Goal: Information Seeking & Learning: Learn about a topic

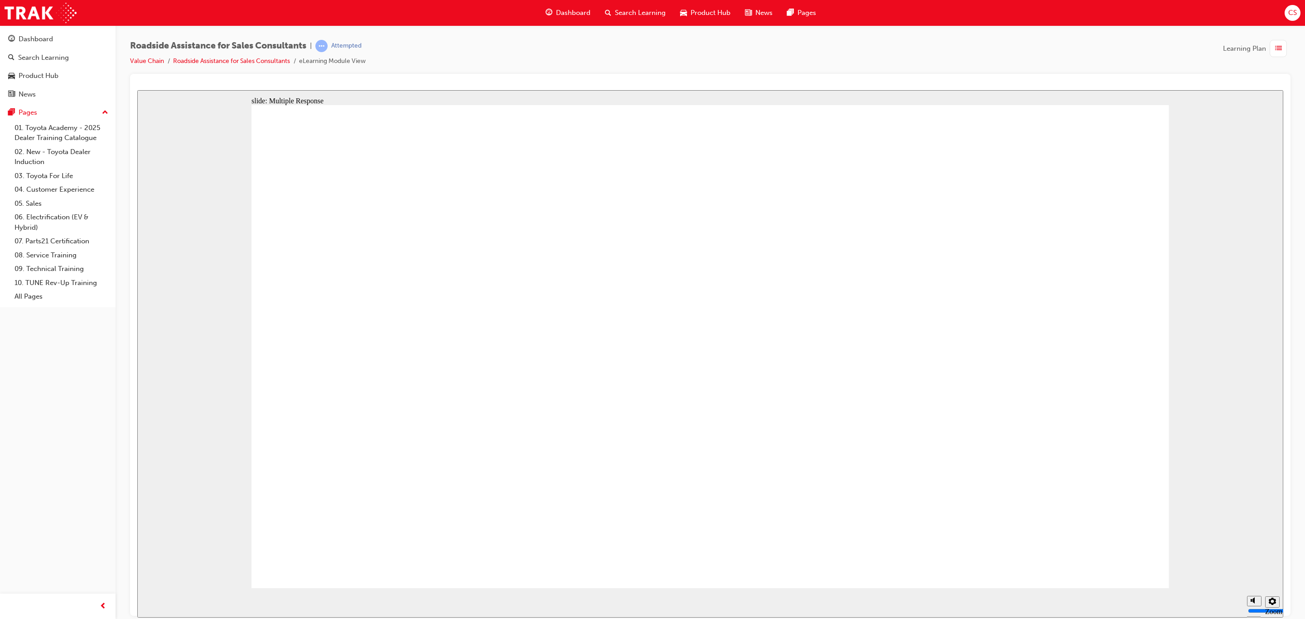
checkbox input "true"
drag, startPoint x: 1004, startPoint y: 505, endPoint x: 656, endPoint y: 314, distance: 397.0
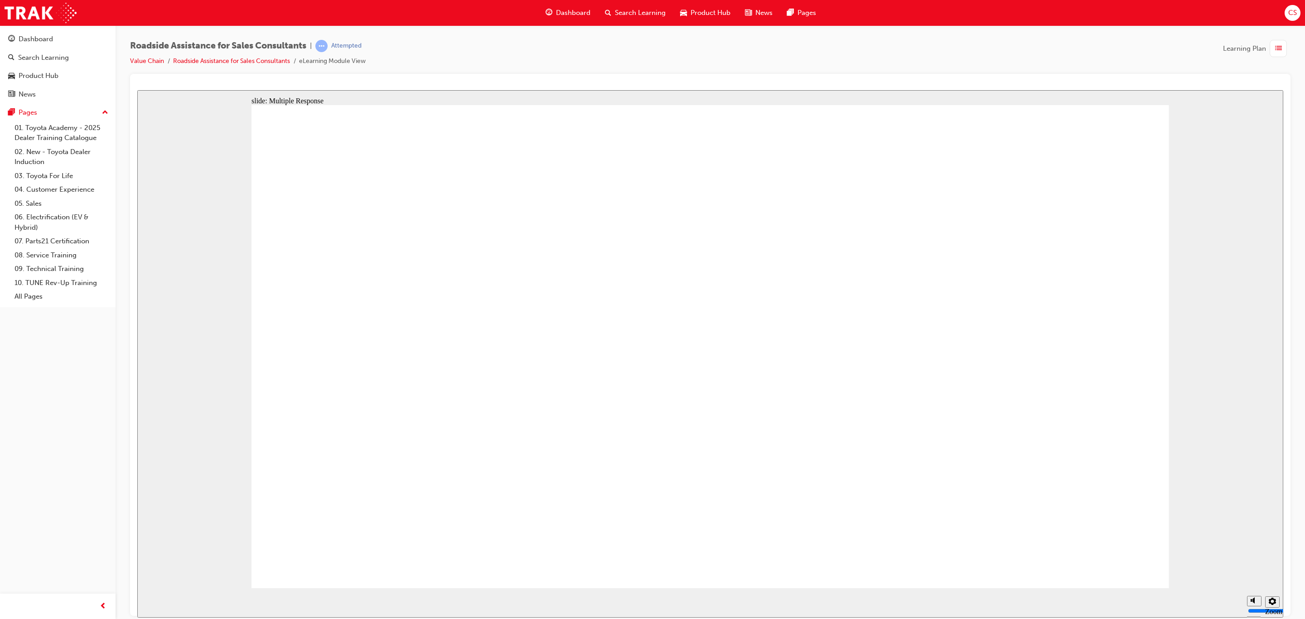
checkbox input "true"
click at [558, 16] on span "Dashboard" at bounding box center [573, 13] width 34 height 10
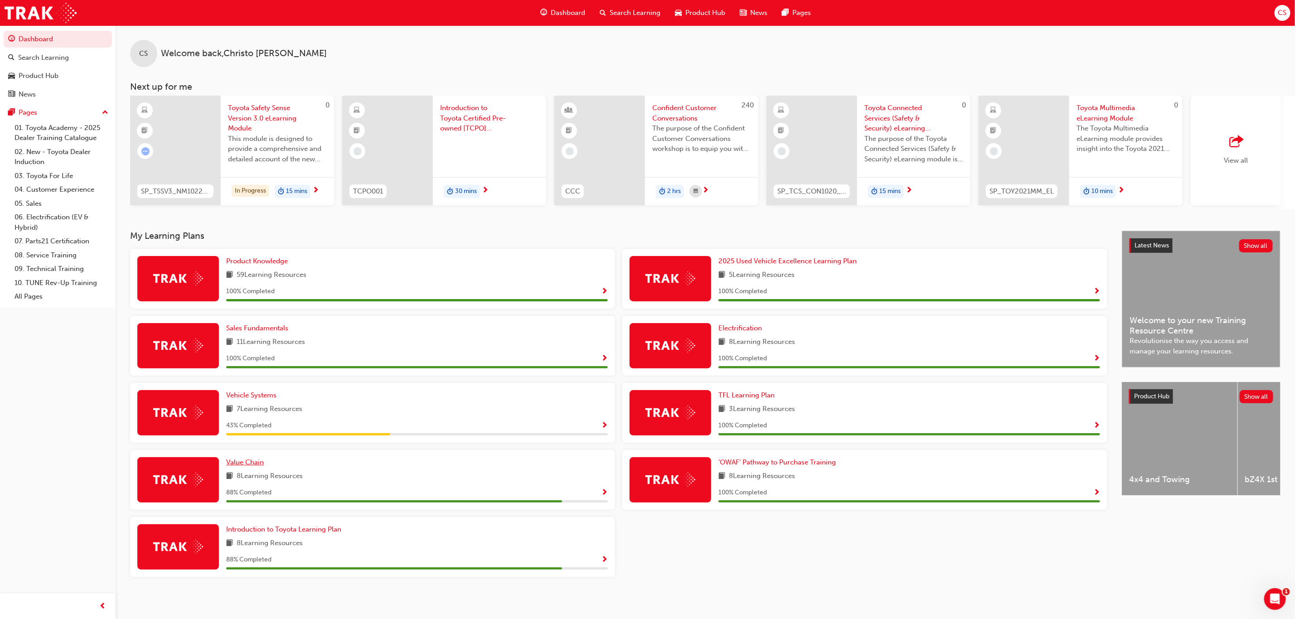
click at [258, 466] on span "Value Chain" at bounding box center [245, 462] width 38 height 8
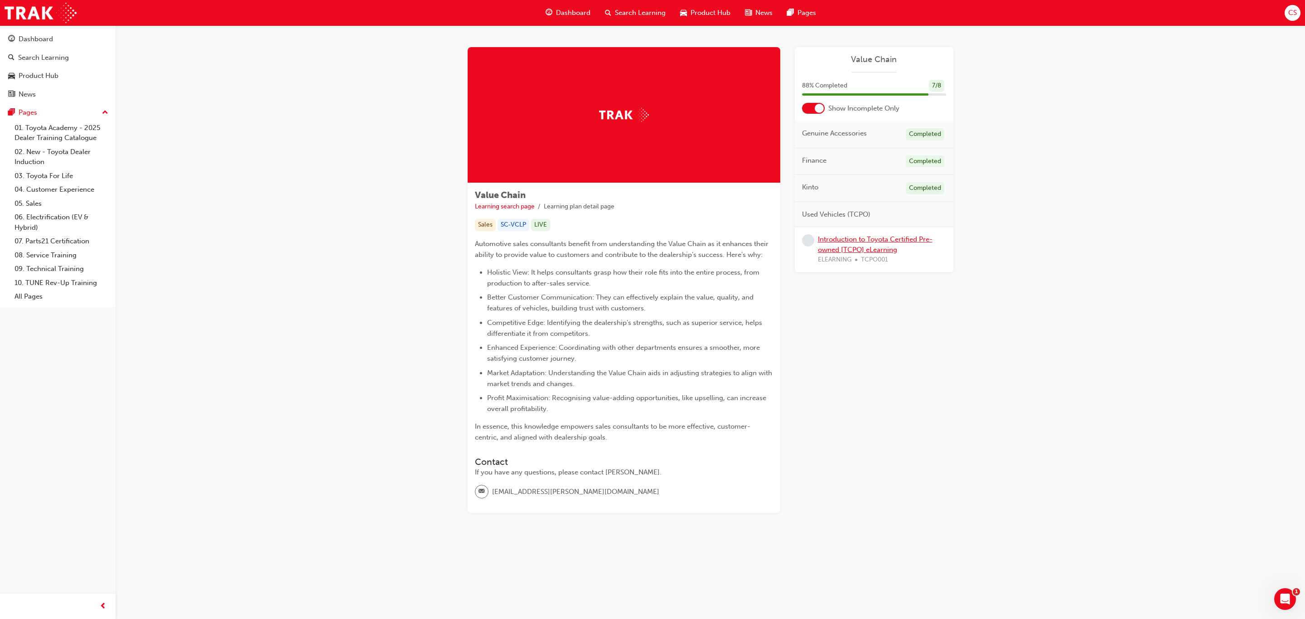
click at [893, 243] on link "Introduction to Toyota Certified Pre-owned [TCPO] eLearning" at bounding box center [875, 244] width 115 height 19
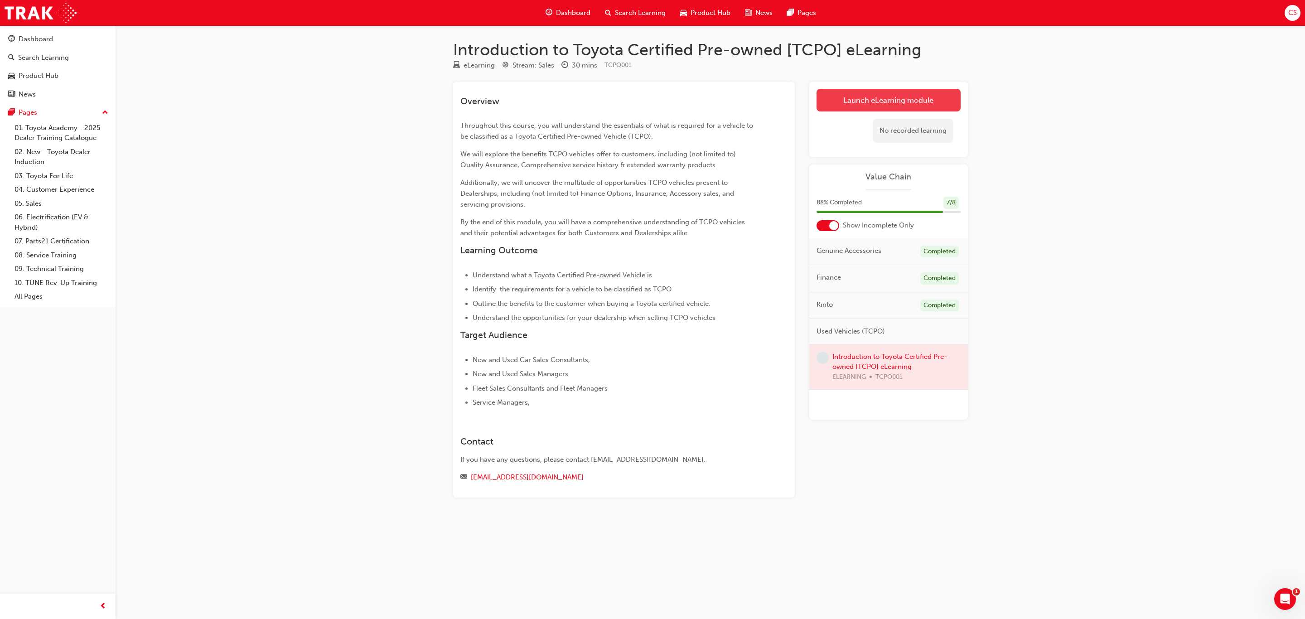
click at [842, 97] on link "Launch eLearning module" at bounding box center [889, 100] width 144 height 23
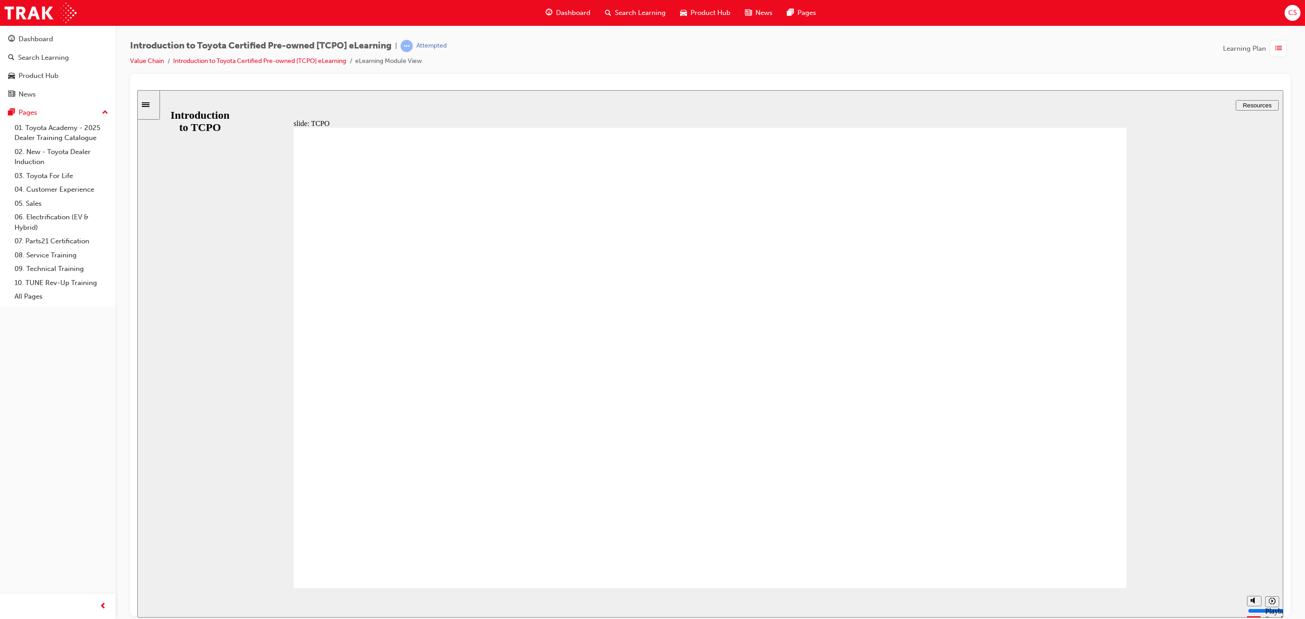
drag, startPoint x: 1077, startPoint y: 543, endPoint x: 1058, endPoint y: 525, distance: 25.6
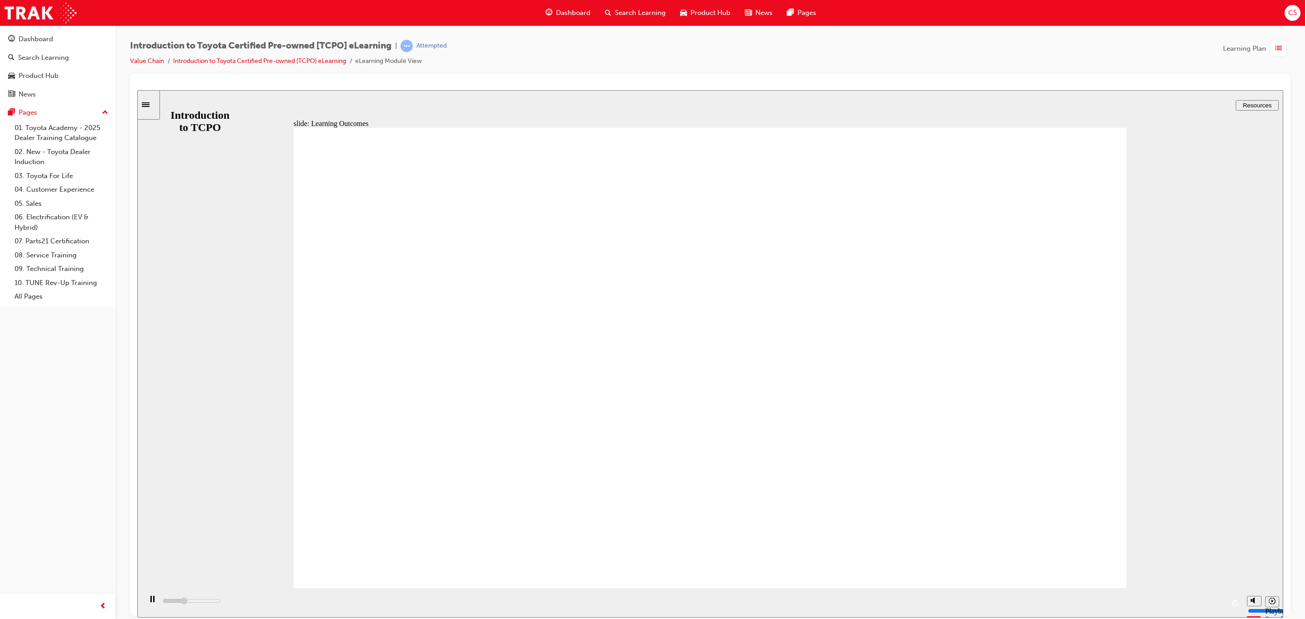
drag, startPoint x: 925, startPoint y: 410, endPoint x: 933, endPoint y: 413, distance: 8.6
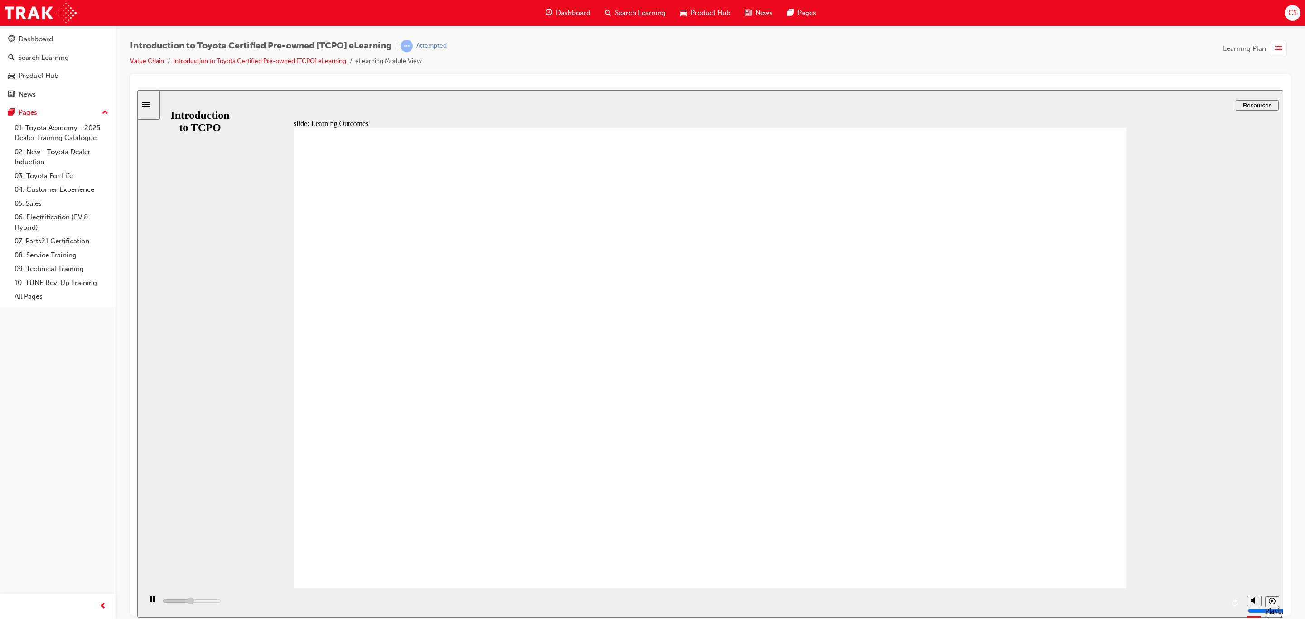
click at [1208, 601] on div "playback controls" at bounding box center [692, 602] width 1101 height 29
drag, startPoint x: 1210, startPoint y: 595, endPoint x: 1201, endPoint y: 595, distance: 9.1
click at [1205, 595] on div "playback controls" at bounding box center [692, 602] width 1101 height 29
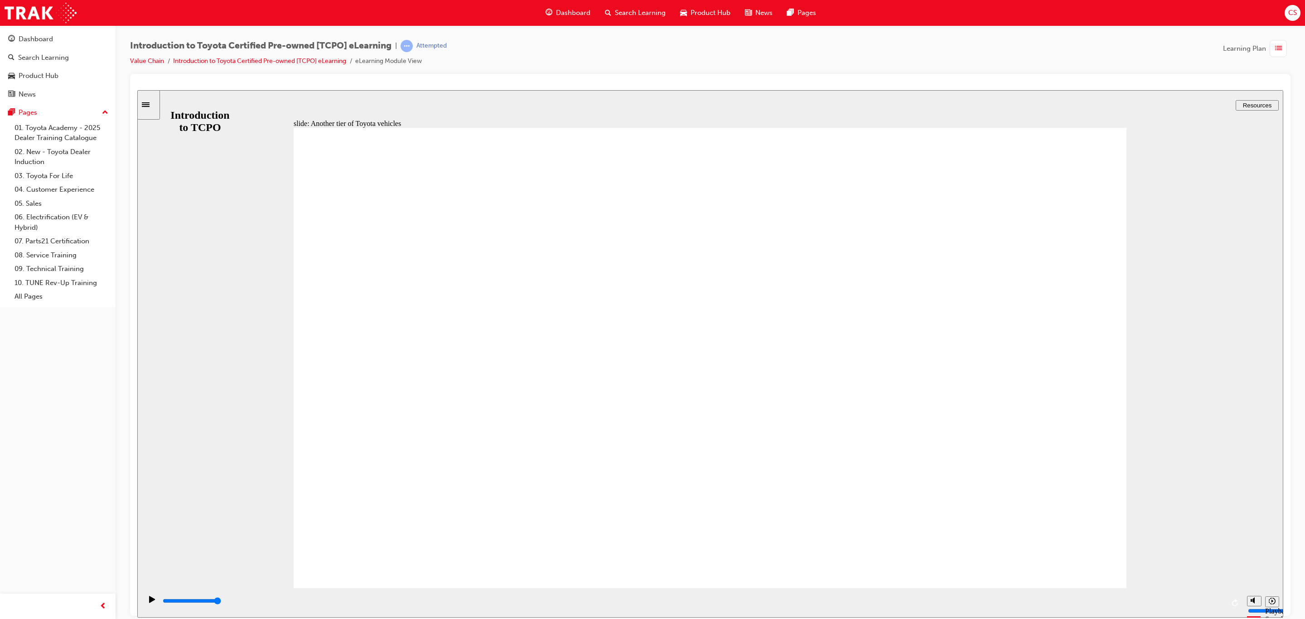
drag, startPoint x: 950, startPoint y: 204, endPoint x: 962, endPoint y: 201, distance: 12.5
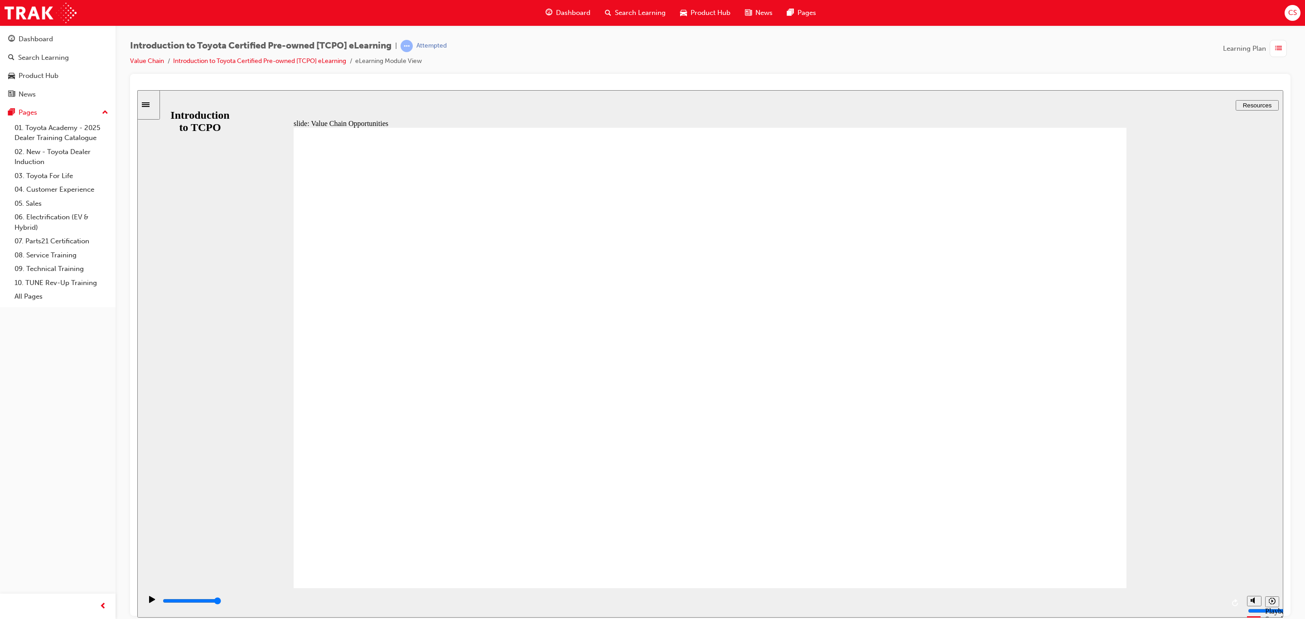
drag, startPoint x: 1055, startPoint y: 172, endPoint x: 1061, endPoint y: 159, distance: 14.2
click at [141, 598] on section "Playback Speed 2 1.75 1.5 1.25" at bounding box center [710, 602] width 1146 height 29
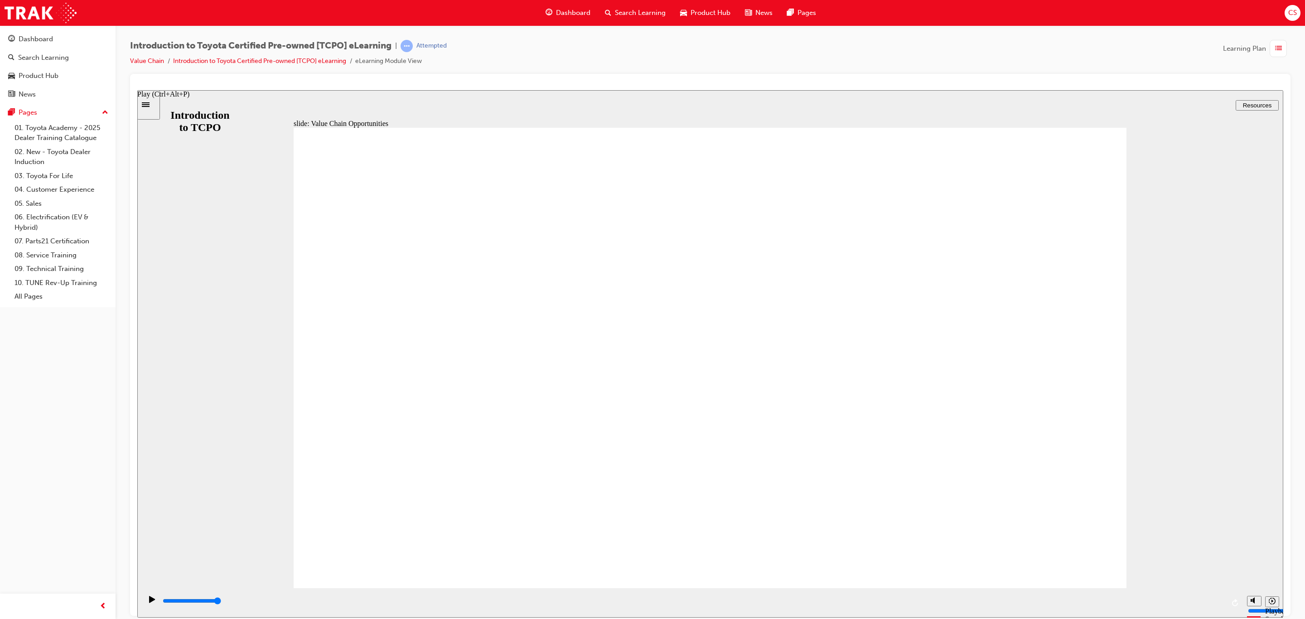
click at [149, 603] on icon "Play (Ctrl+Alt+P)" at bounding box center [152, 599] width 6 height 7
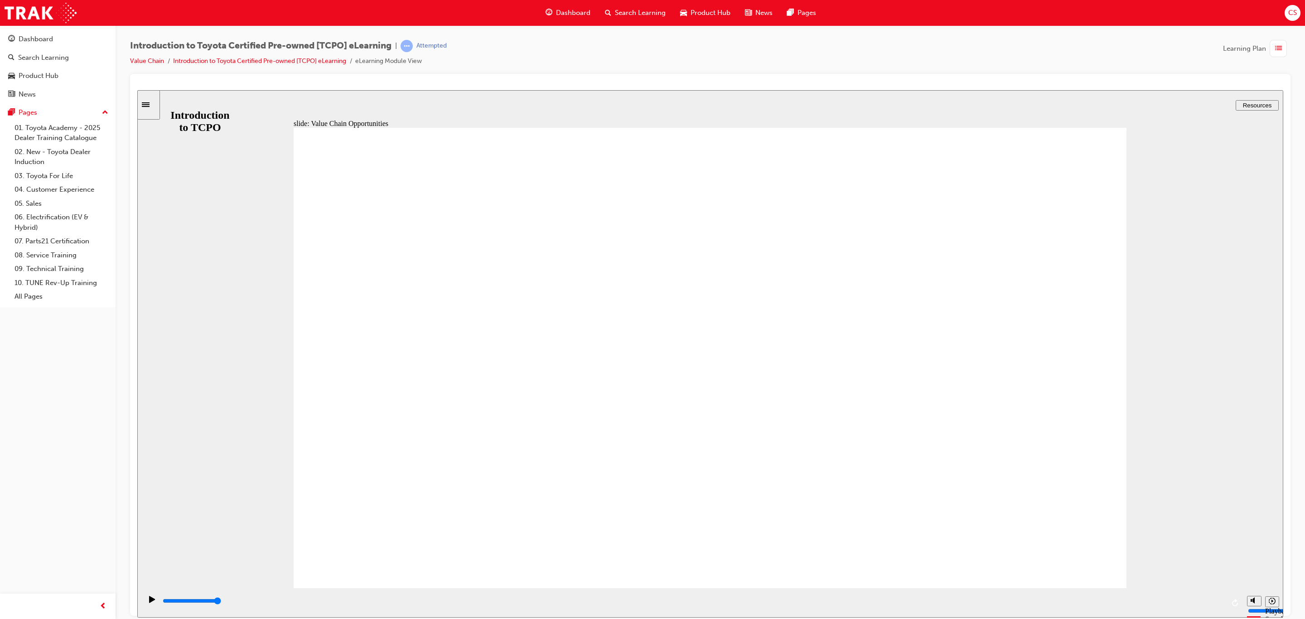
drag, startPoint x: 533, startPoint y: 405, endPoint x: 756, endPoint y: 326, distance: 236.6
drag, startPoint x: 1080, startPoint y: 159, endPoint x: 1085, endPoint y: 163, distance: 6.2
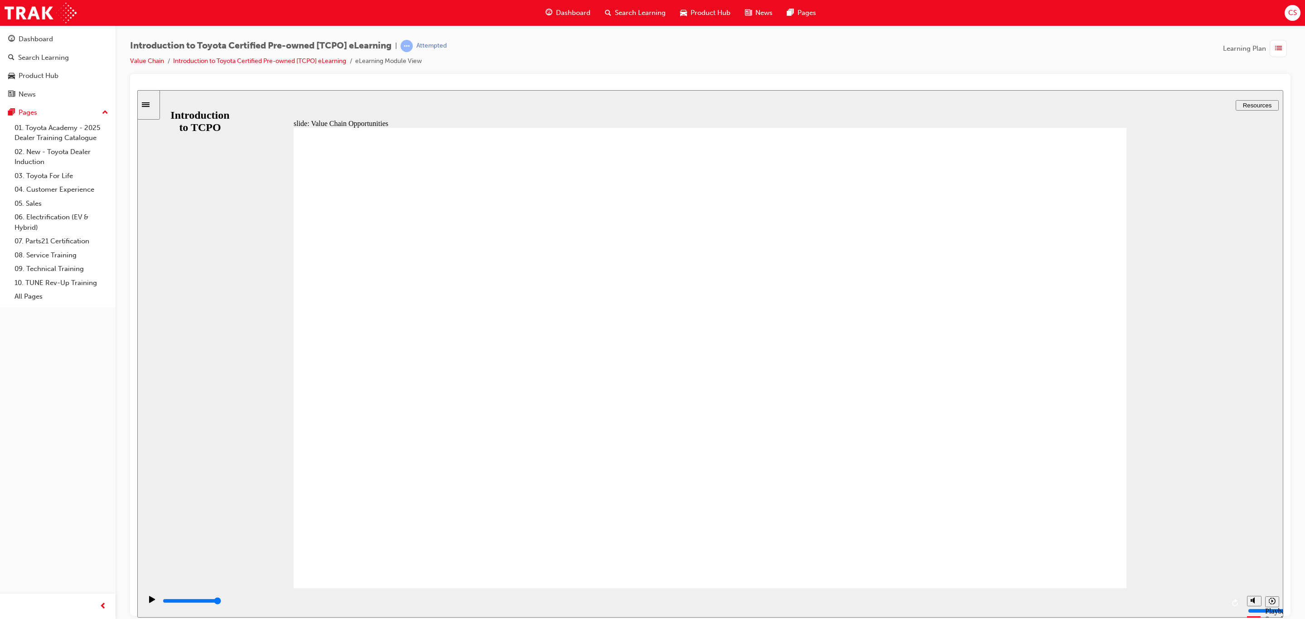
drag, startPoint x: 479, startPoint y: 455, endPoint x: 585, endPoint y: 442, distance: 106.9
drag, startPoint x: 903, startPoint y: 363, endPoint x: 910, endPoint y: 367, distance: 8.3
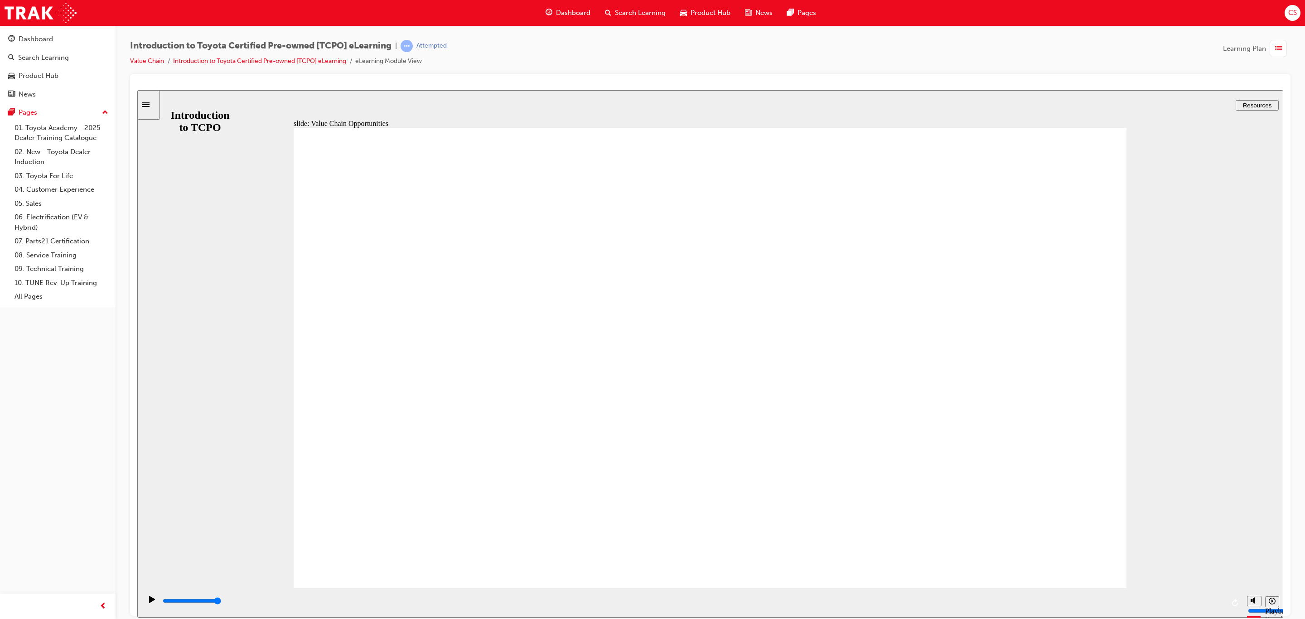
drag, startPoint x: 910, startPoint y: 367, endPoint x: 903, endPoint y: 372, distance: 9.1
drag, startPoint x: 903, startPoint y: 372, endPoint x: 898, endPoint y: 369, distance: 6.2
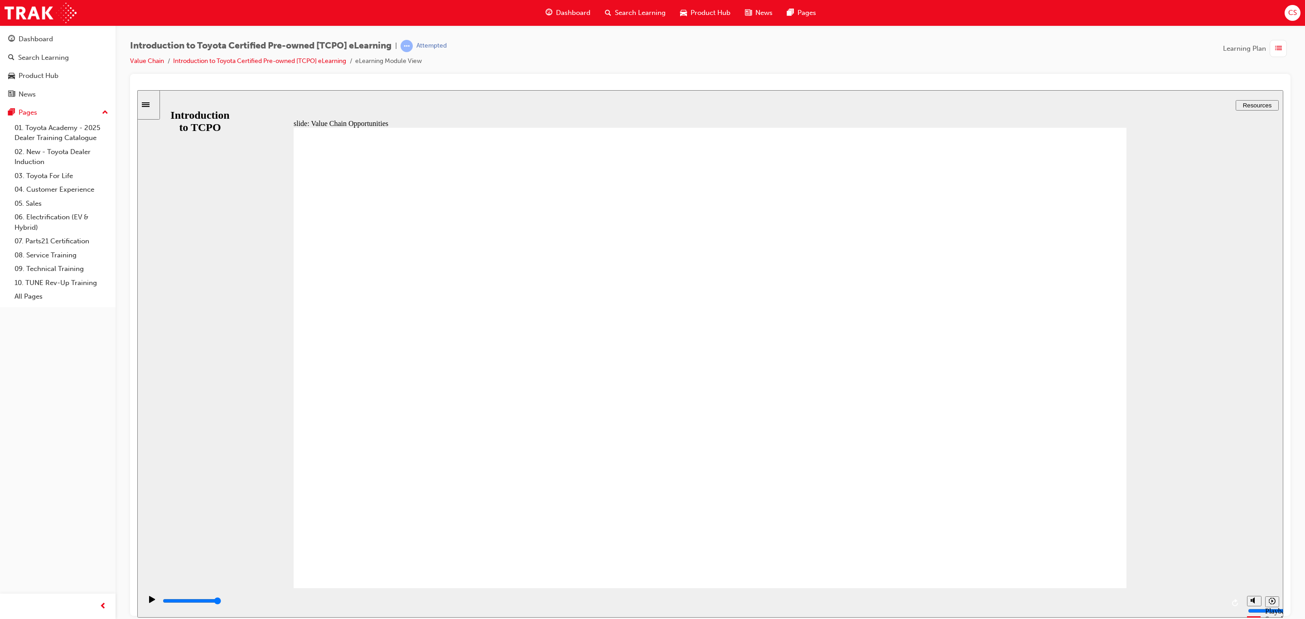
drag, startPoint x: 894, startPoint y: 366, endPoint x: 885, endPoint y: 360, distance: 10.4
drag, startPoint x: 638, startPoint y: 383, endPoint x: 642, endPoint y: 379, distance: 6.1
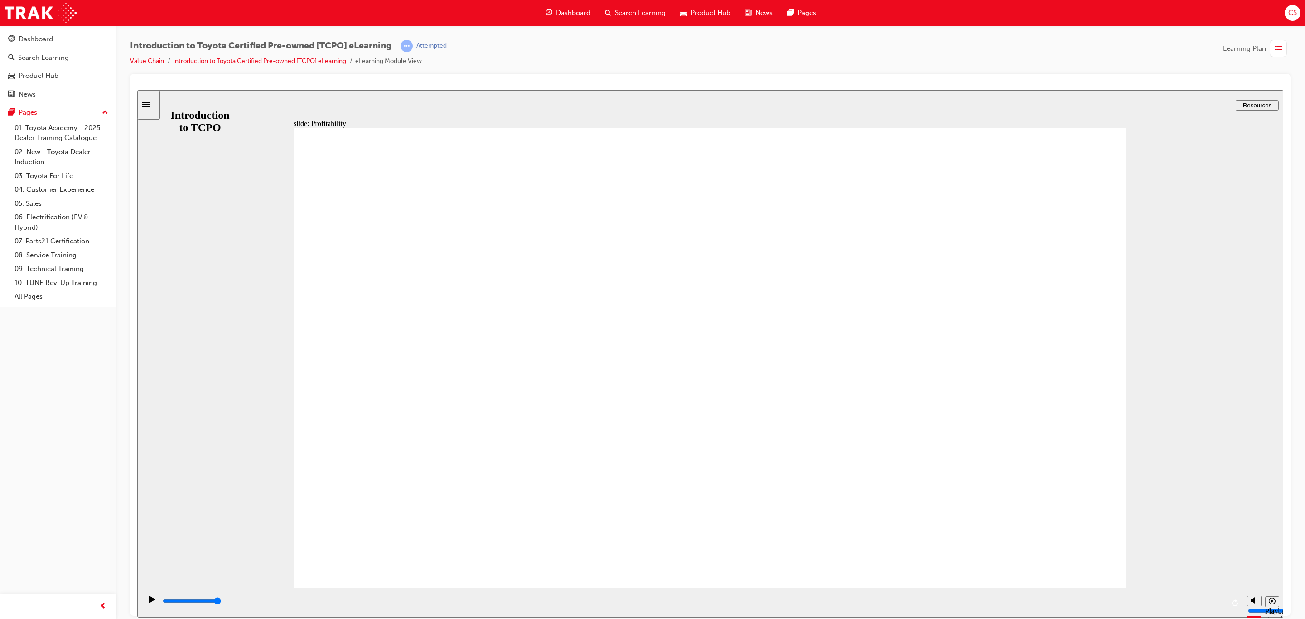
type input "7700"
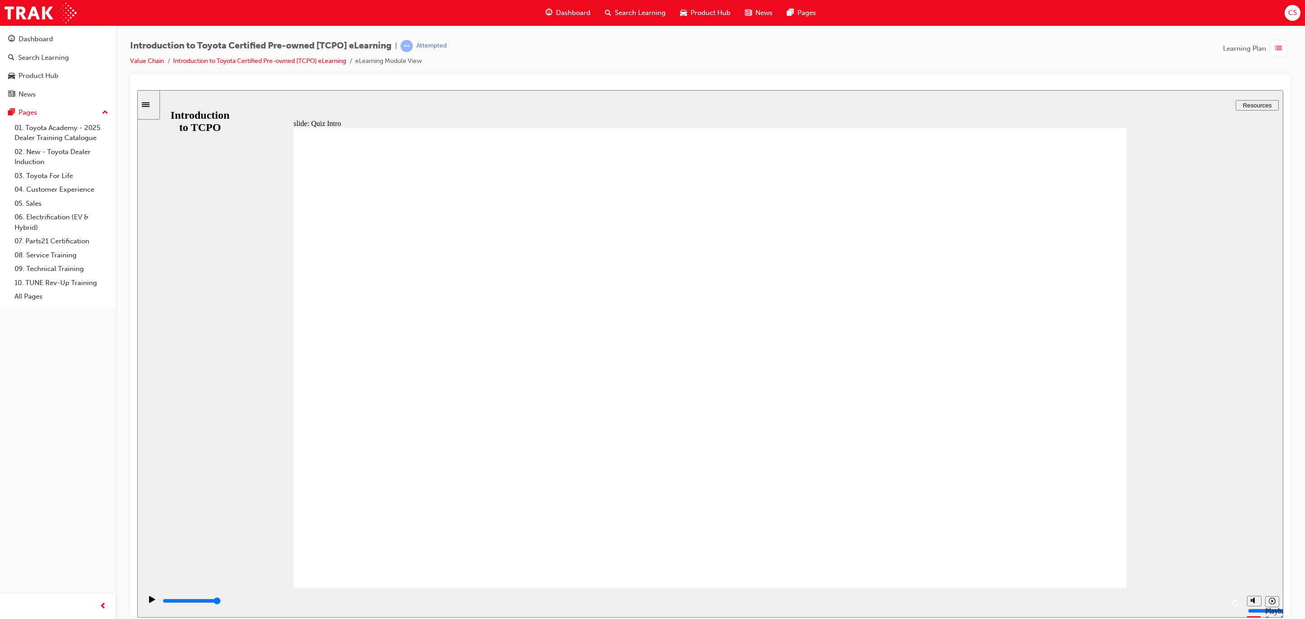
radio input "true"
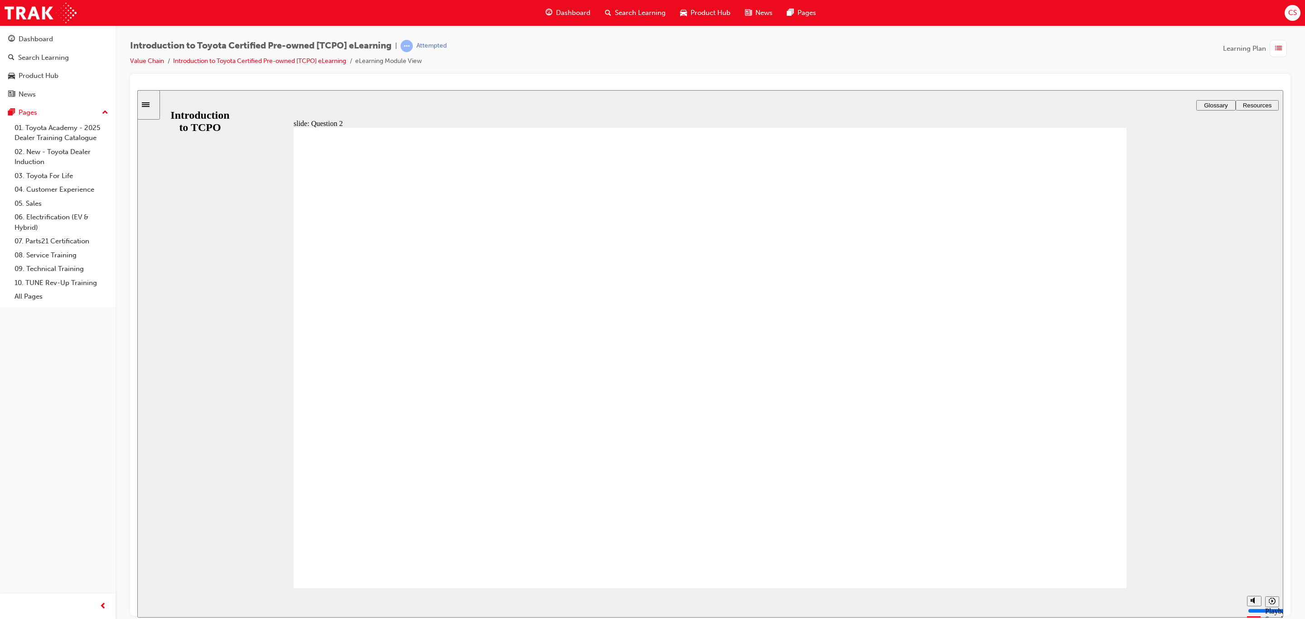
radio input "true"
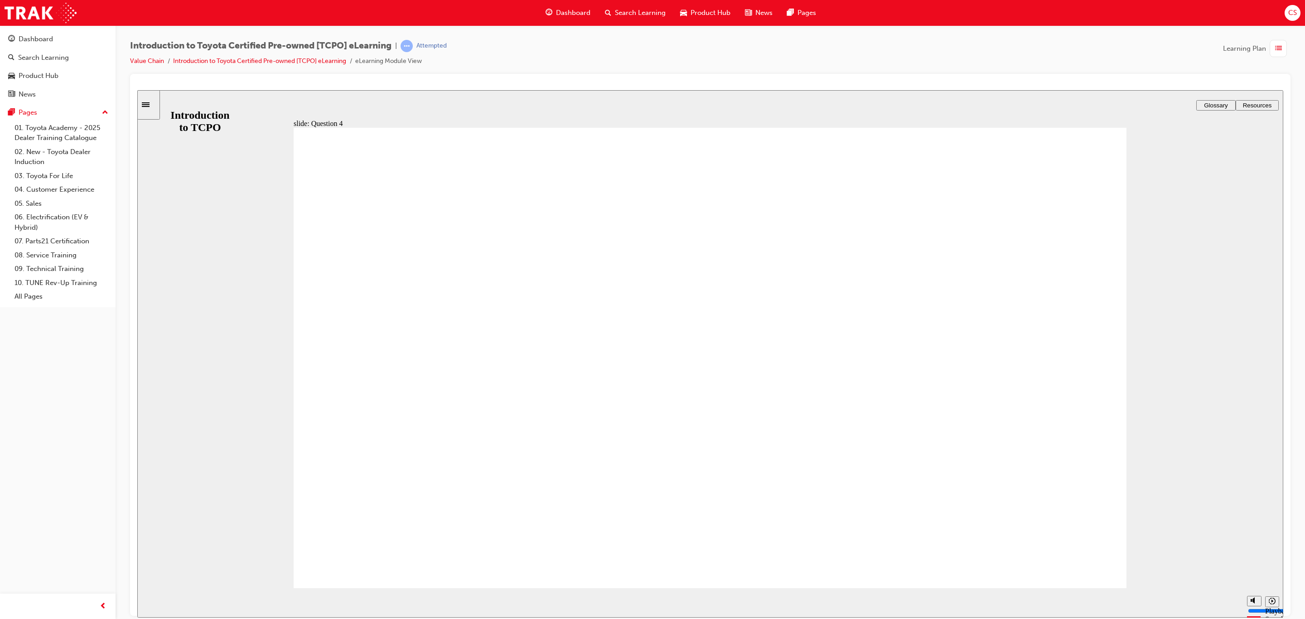
radio input "true"
type input "2000"
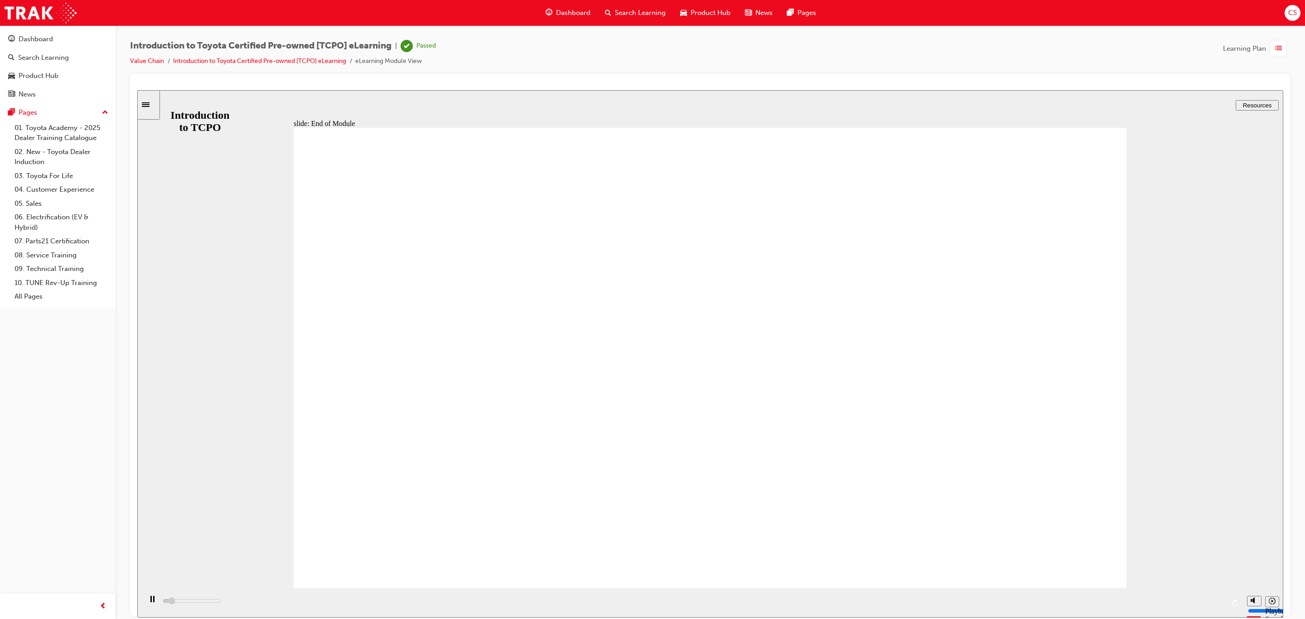
click at [547, 11] on span "guage-icon" at bounding box center [549, 12] width 7 height 11
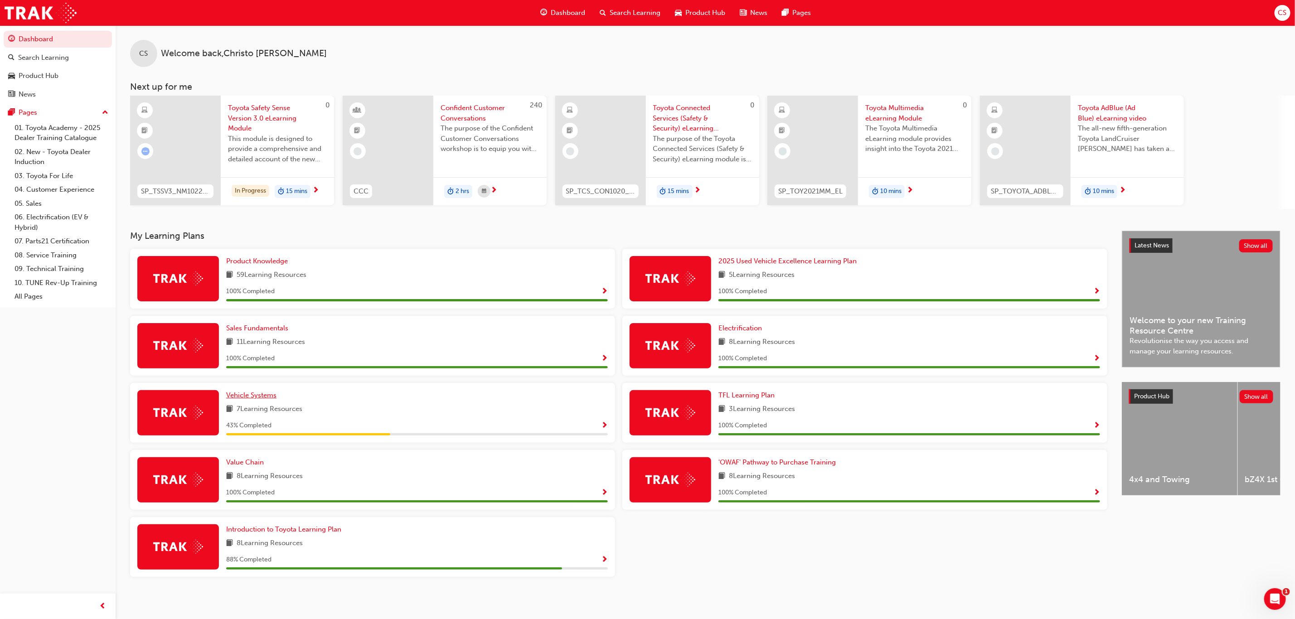
click at [258, 396] on span "Vehicle Systems" at bounding box center [251, 395] width 50 height 8
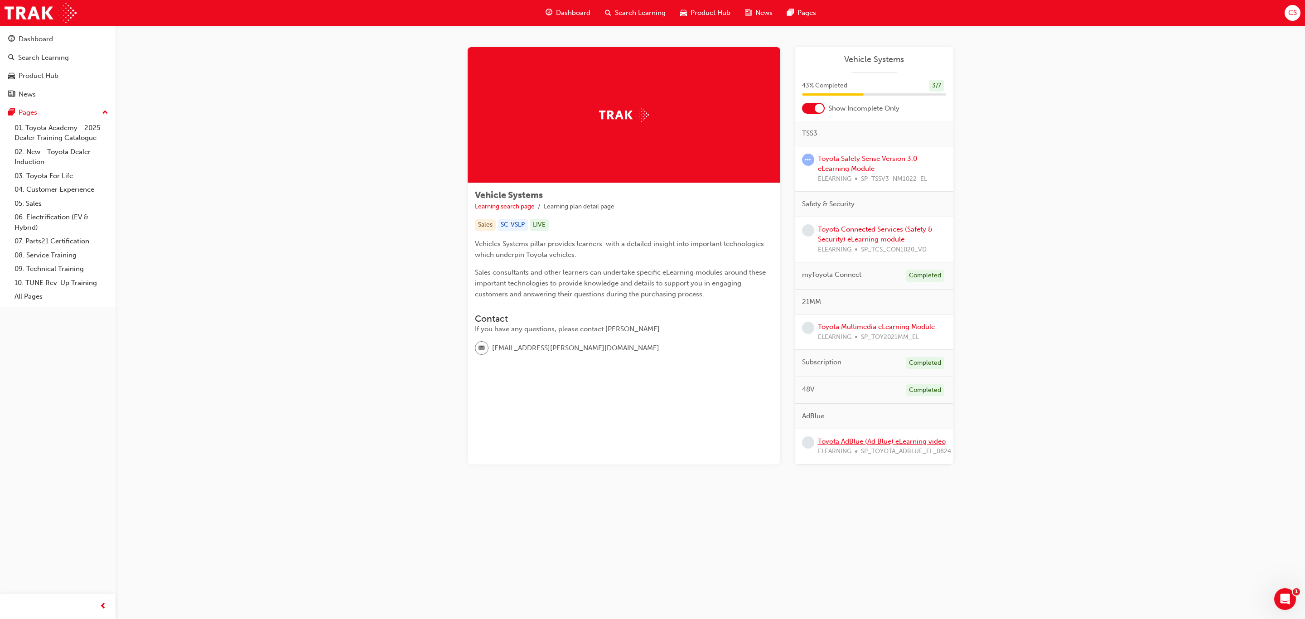
click at [911, 441] on link "Toyota AdBlue (Ad Blue) eLearning video" at bounding box center [882, 441] width 128 height 8
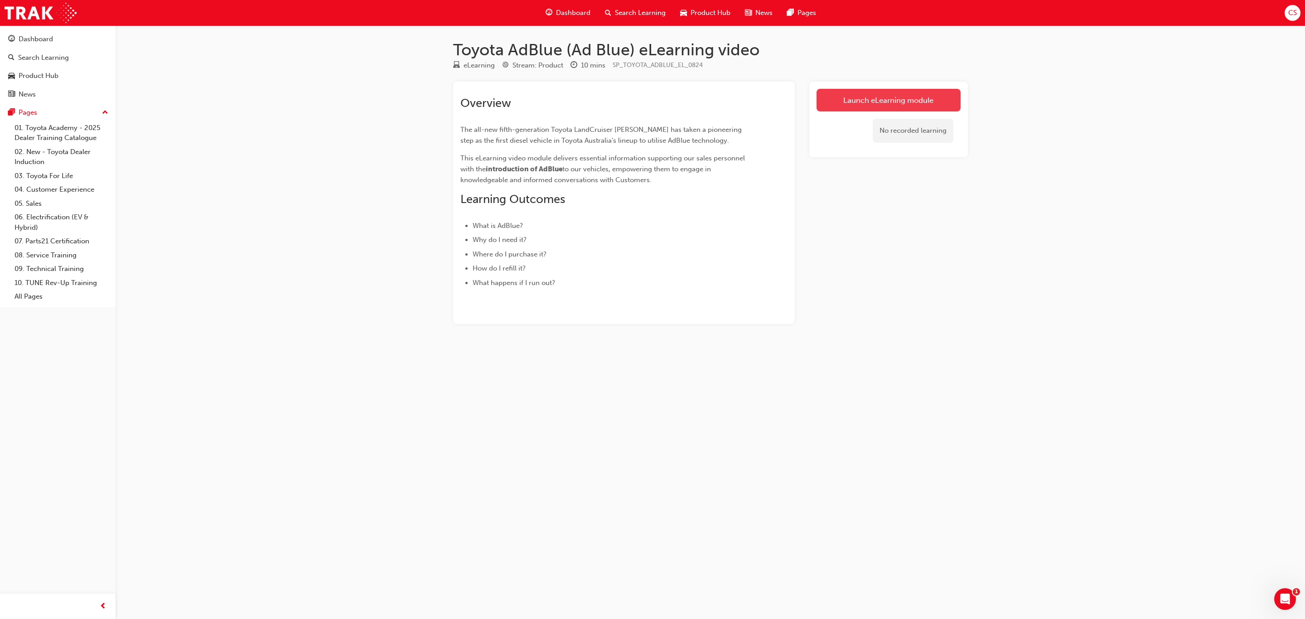
click at [883, 107] on link "Launch eLearning module" at bounding box center [889, 100] width 144 height 23
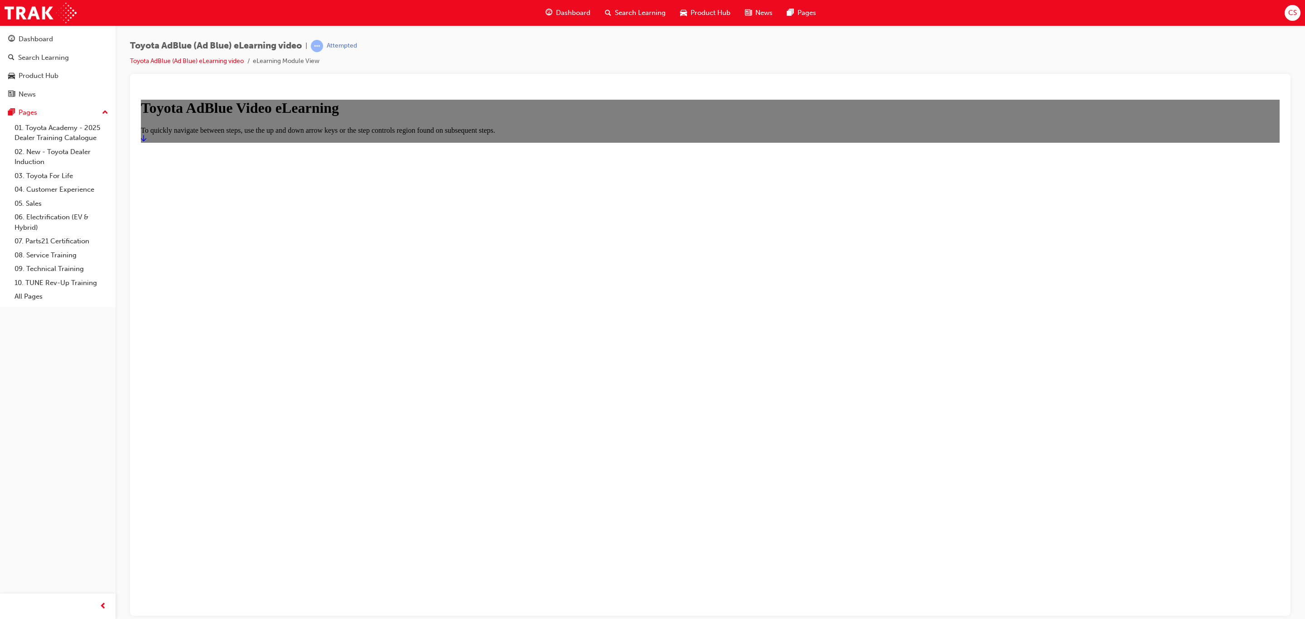
drag, startPoint x: 0, startPoint y: 222, endPoint x: 0, endPoint y: 228, distance: 6.3
click at [137, 146] on html "Toyota AdBlue Video eLearning To quickly navigate between steps, use the up and…" at bounding box center [710, 118] width 1146 height 56
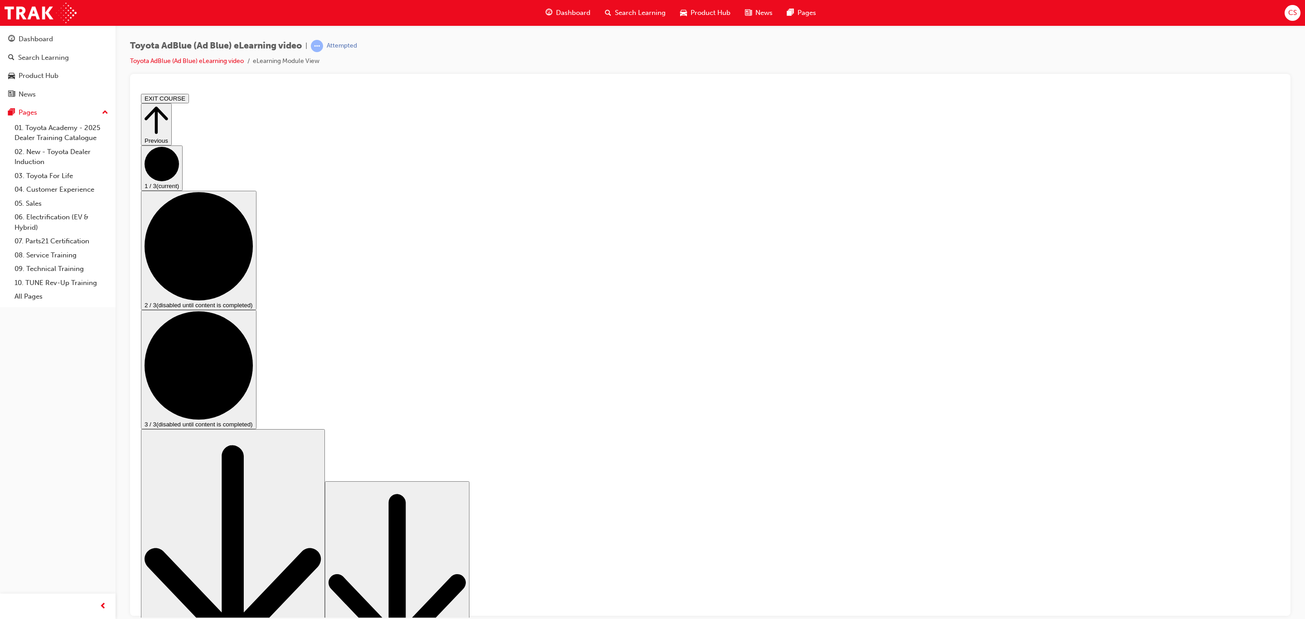
drag, startPoint x: 504, startPoint y: 446, endPoint x: 513, endPoint y: 447, distance: 9.2
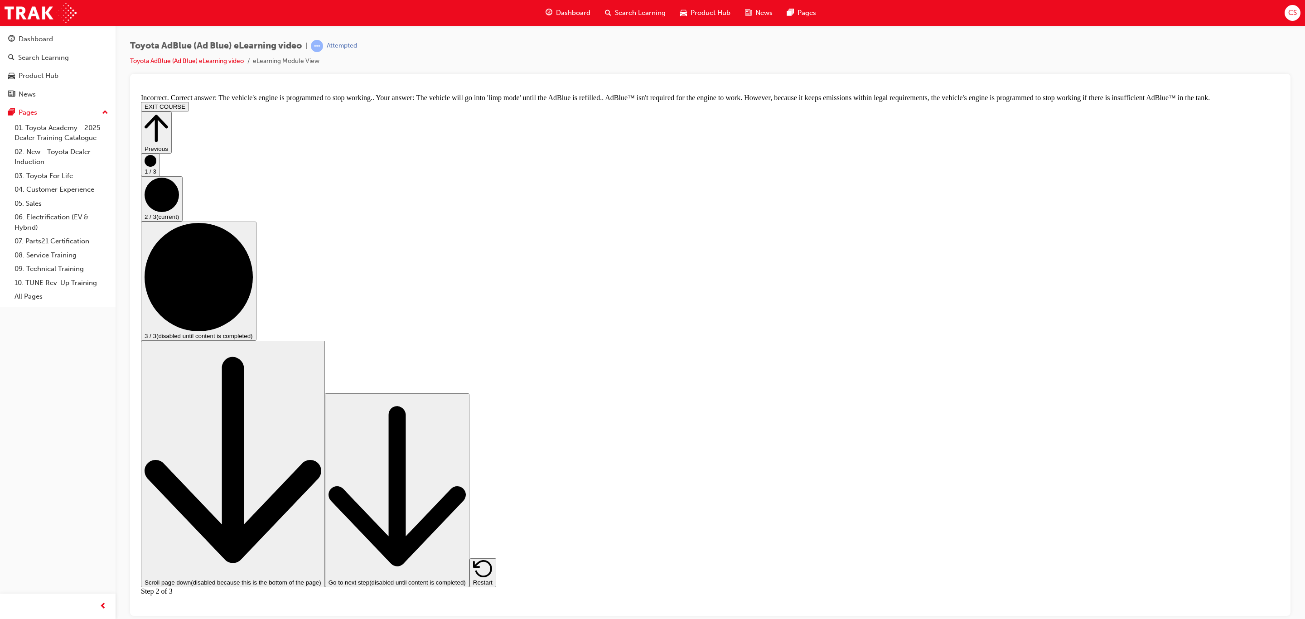
scroll to position [169, 0]
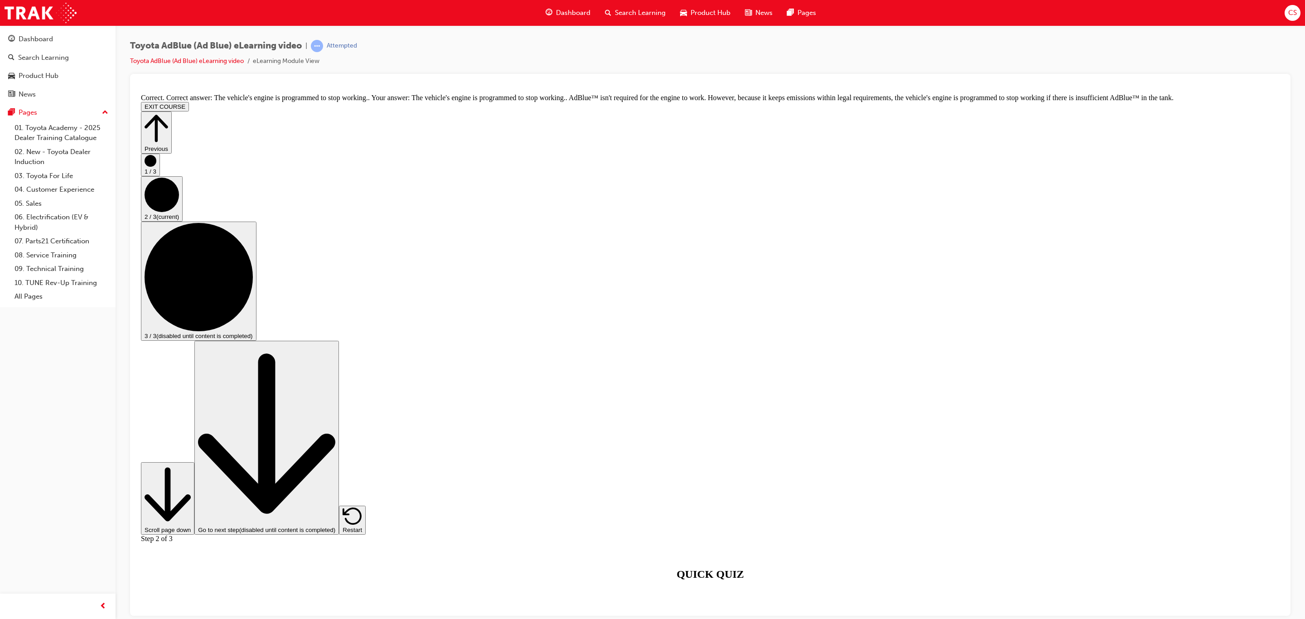
scroll to position [169, 0]
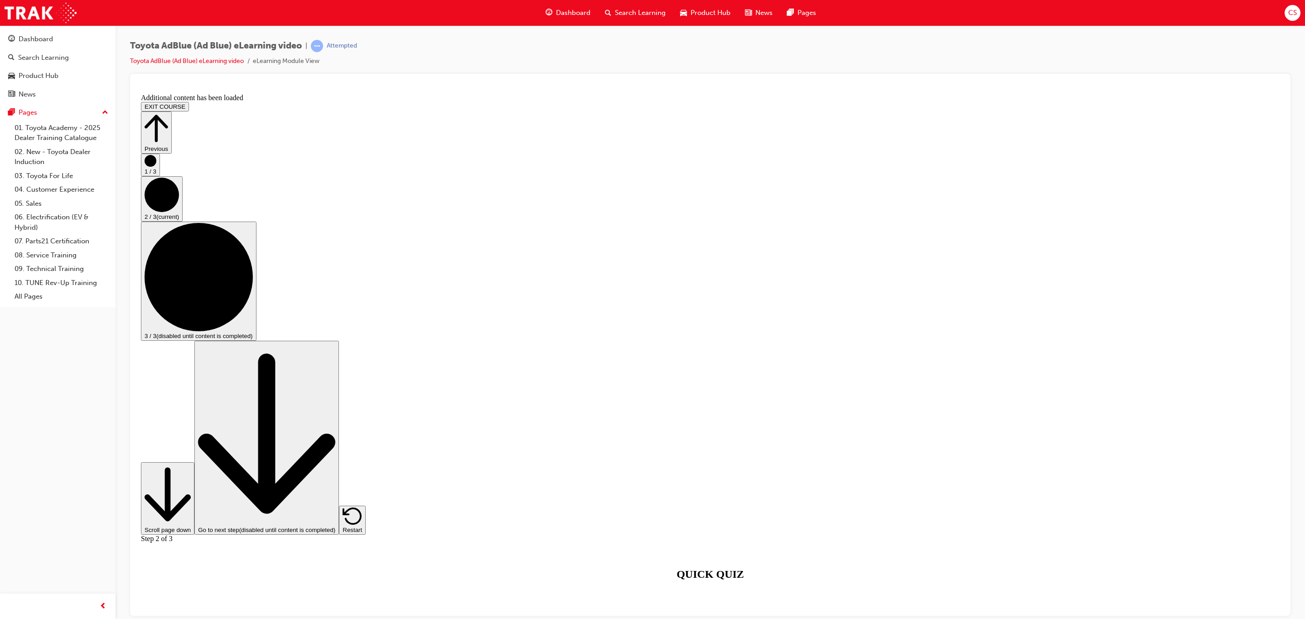
scroll to position [577, 0]
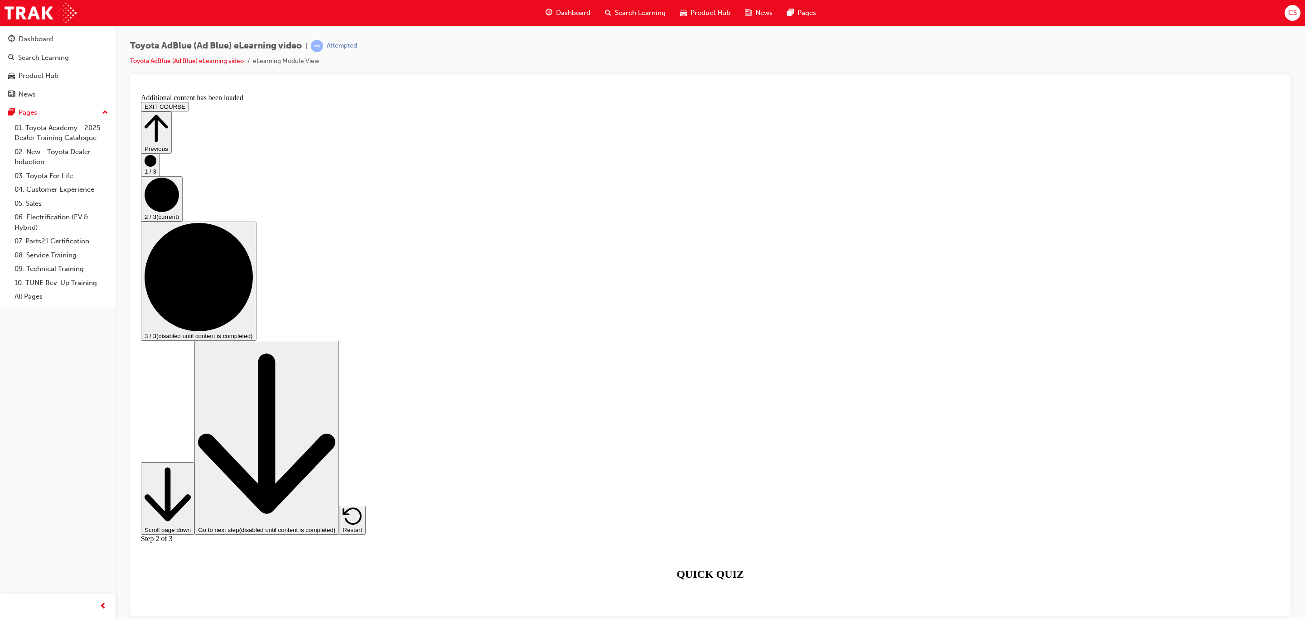
scroll to position [1254, 0]
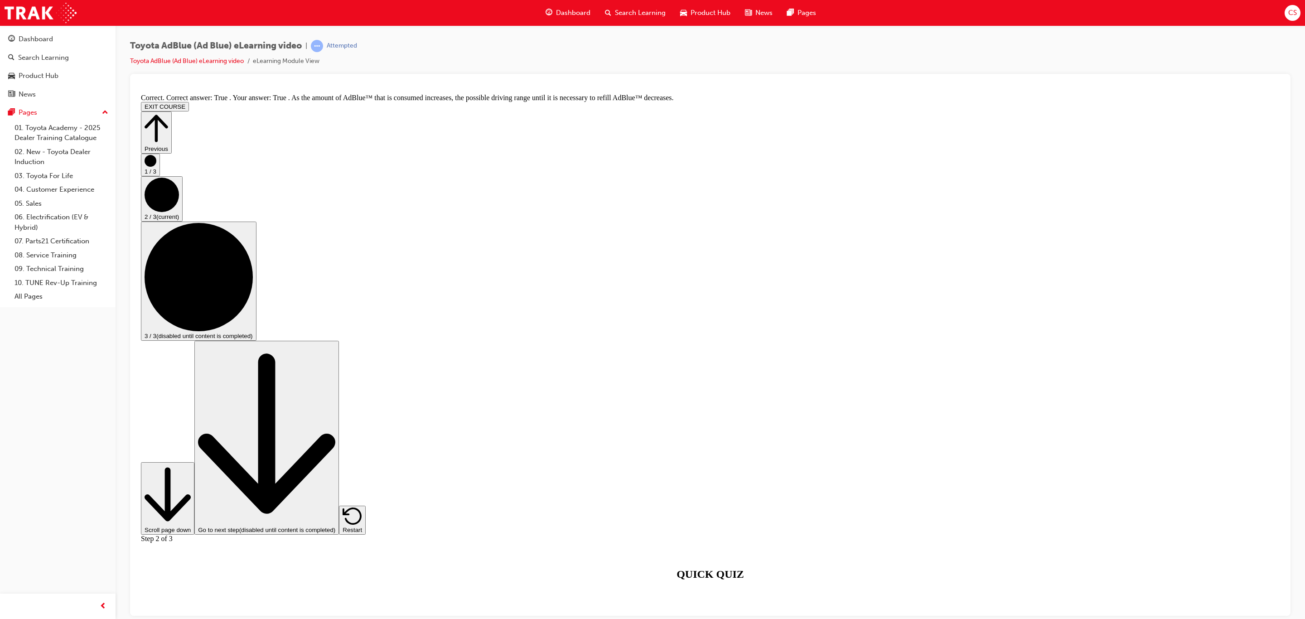
scroll to position [1379, 0]
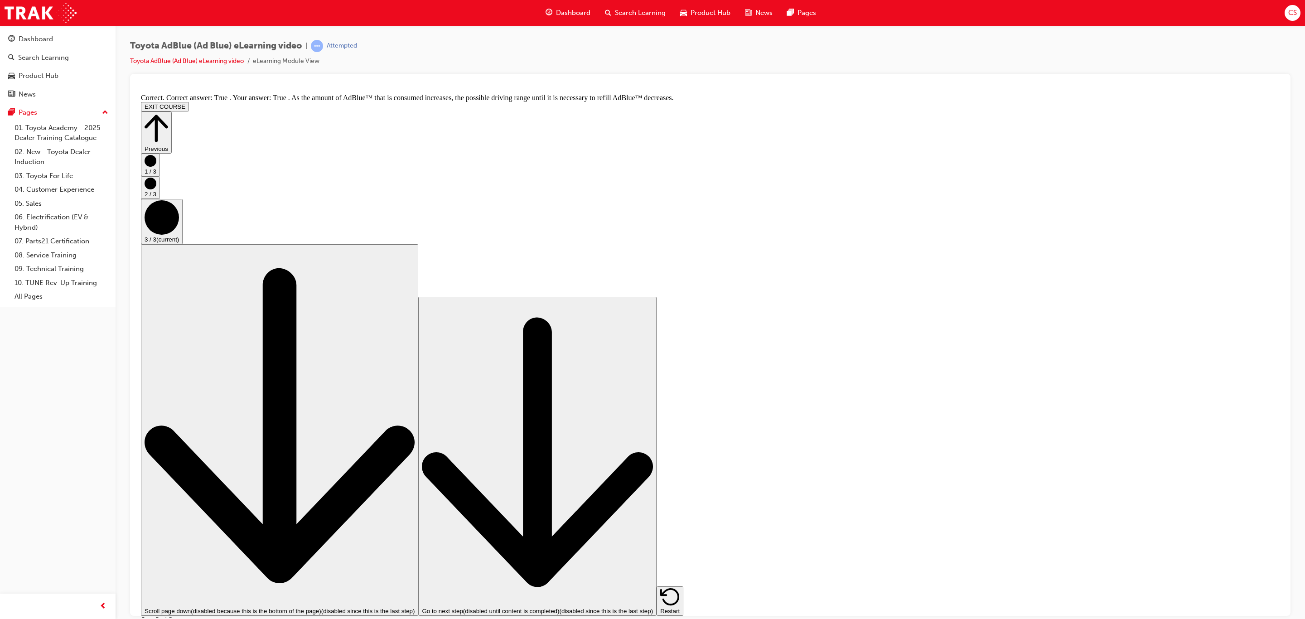
scroll to position [0, 0]
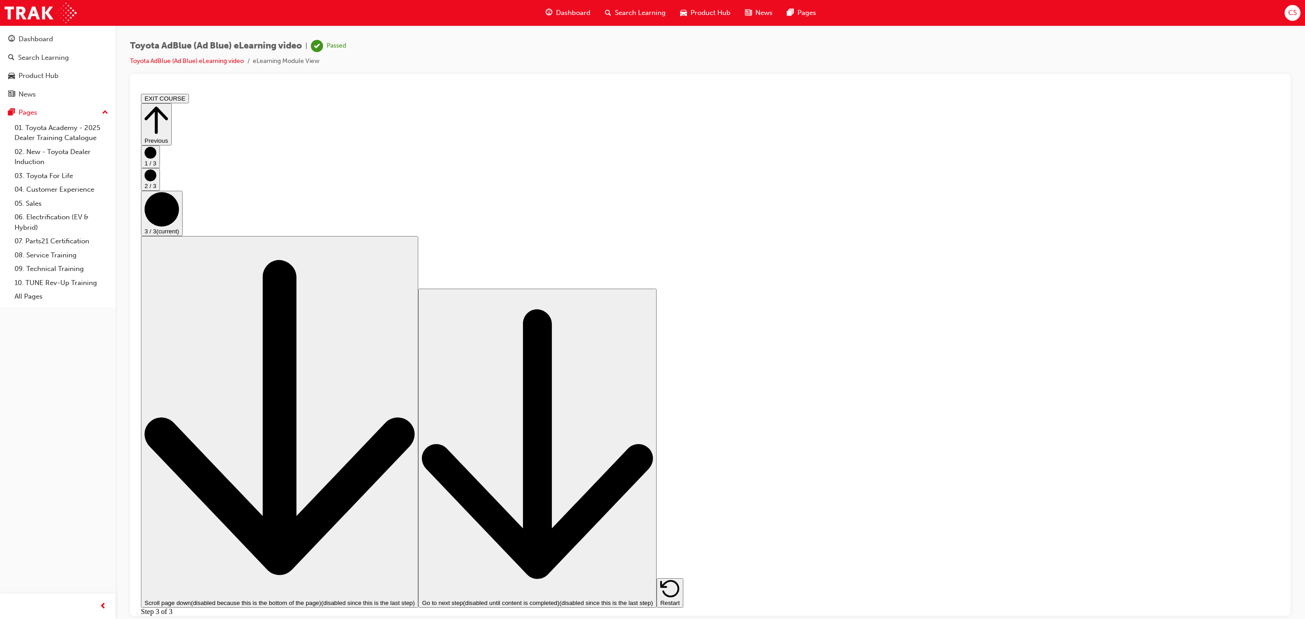
click at [585, 17] on span "Dashboard" at bounding box center [573, 13] width 34 height 10
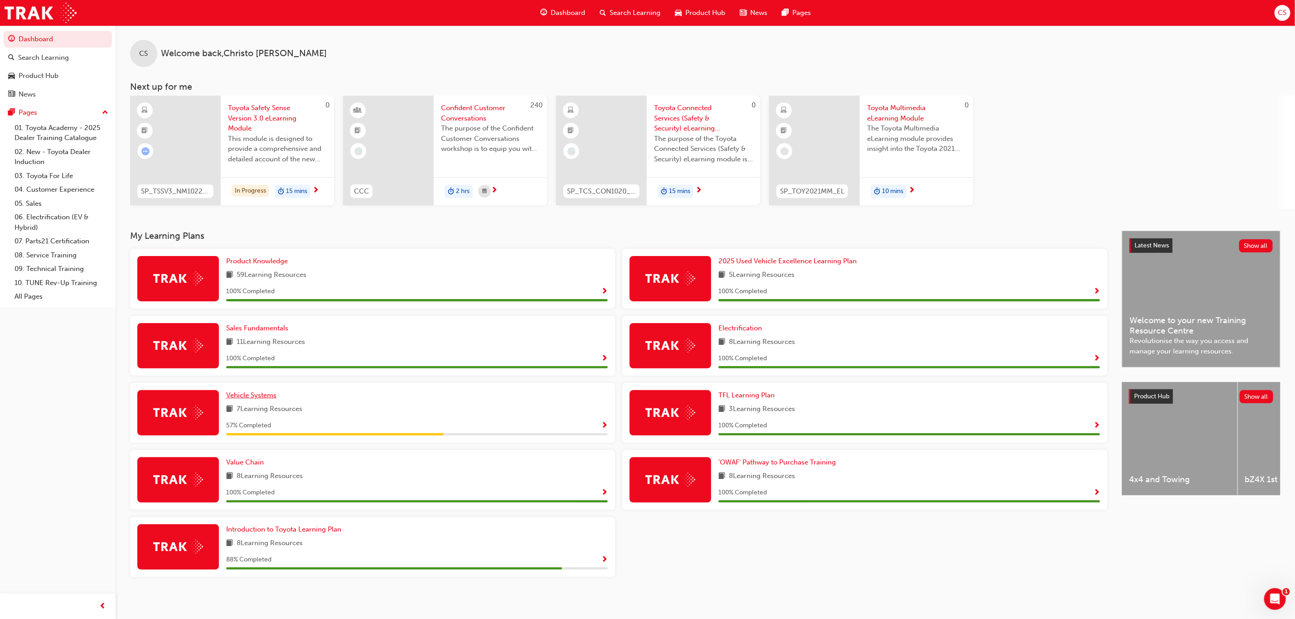
click at [231, 392] on span "Vehicle Systems" at bounding box center [251, 395] width 50 height 8
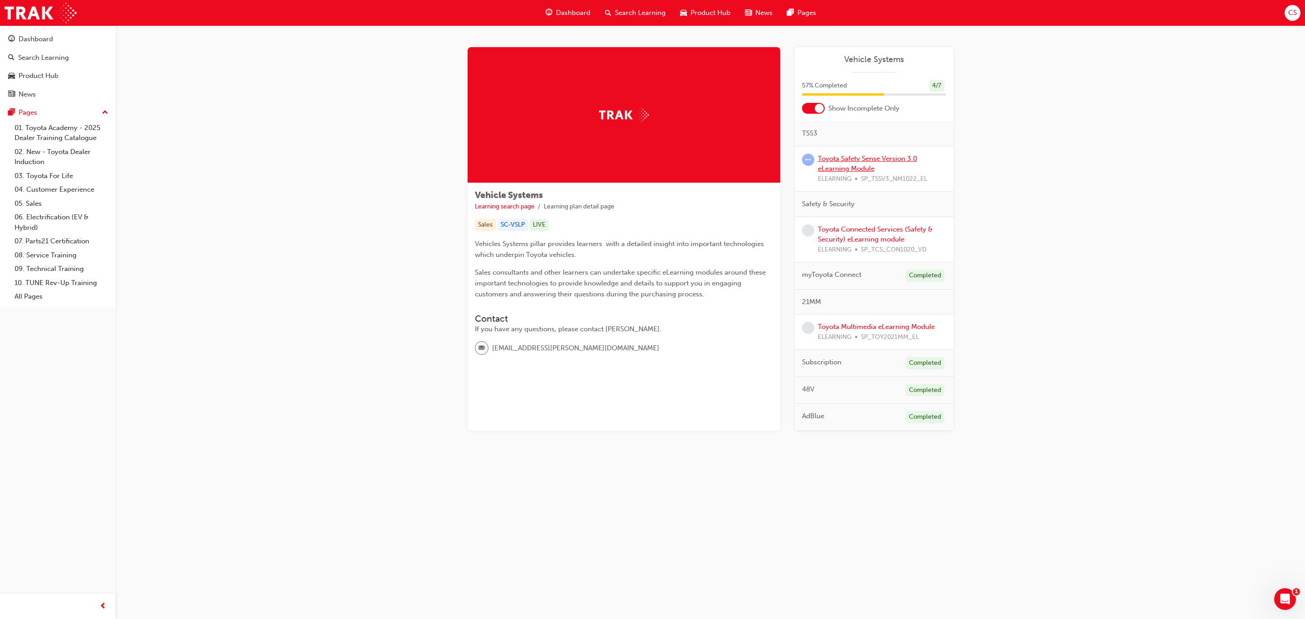
click at [872, 155] on link "Toyota Safety Sense Version 3.0 eLearning Module" at bounding box center [867, 164] width 99 height 19
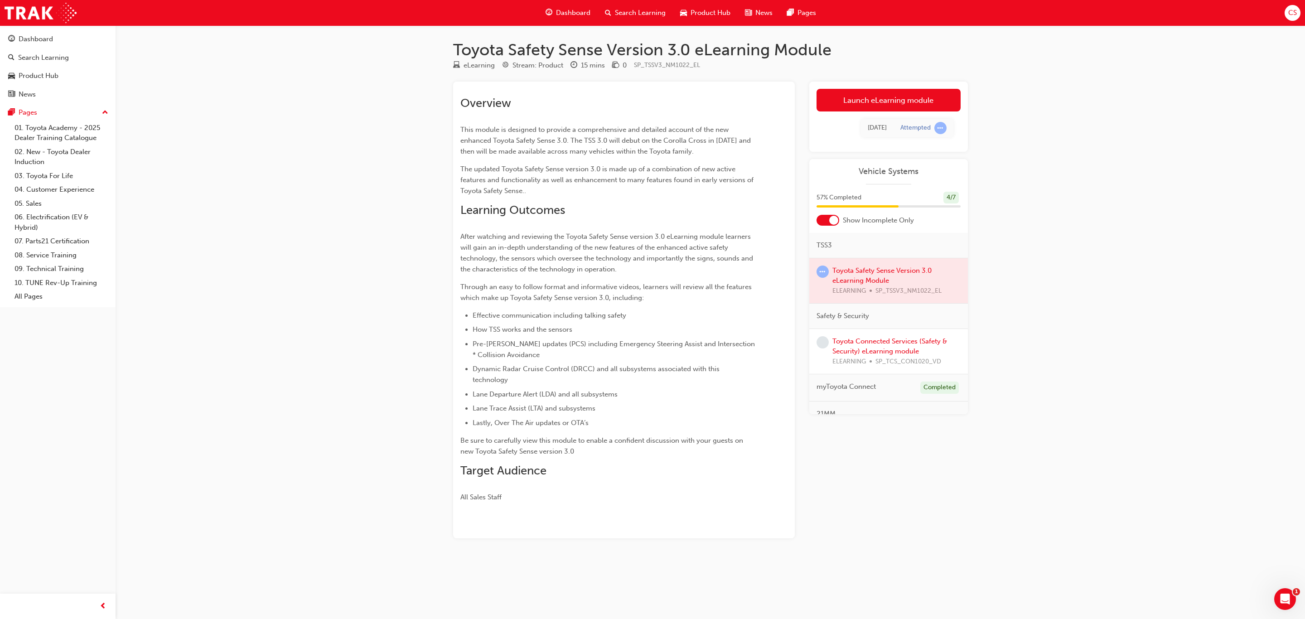
click at [903, 120] on td "Attempted" at bounding box center [924, 128] width 60 height 19
click at [907, 97] on link "Launch eLearning module" at bounding box center [889, 100] width 144 height 23
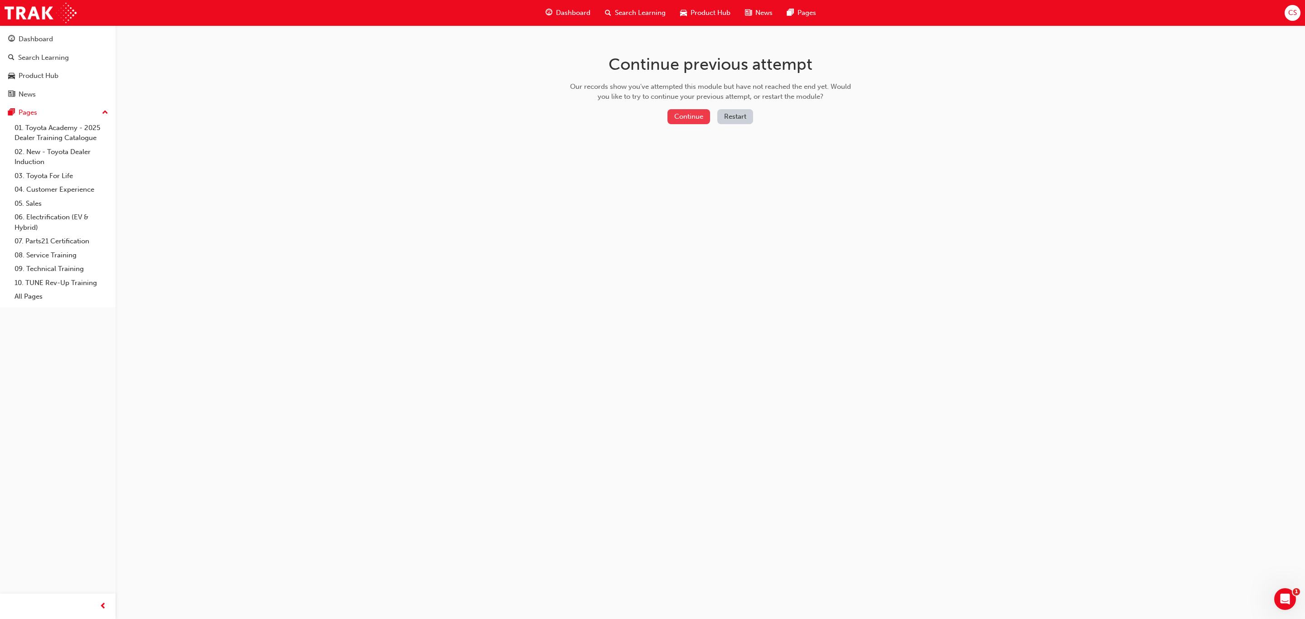
click at [680, 114] on button "Continue" at bounding box center [689, 116] width 43 height 15
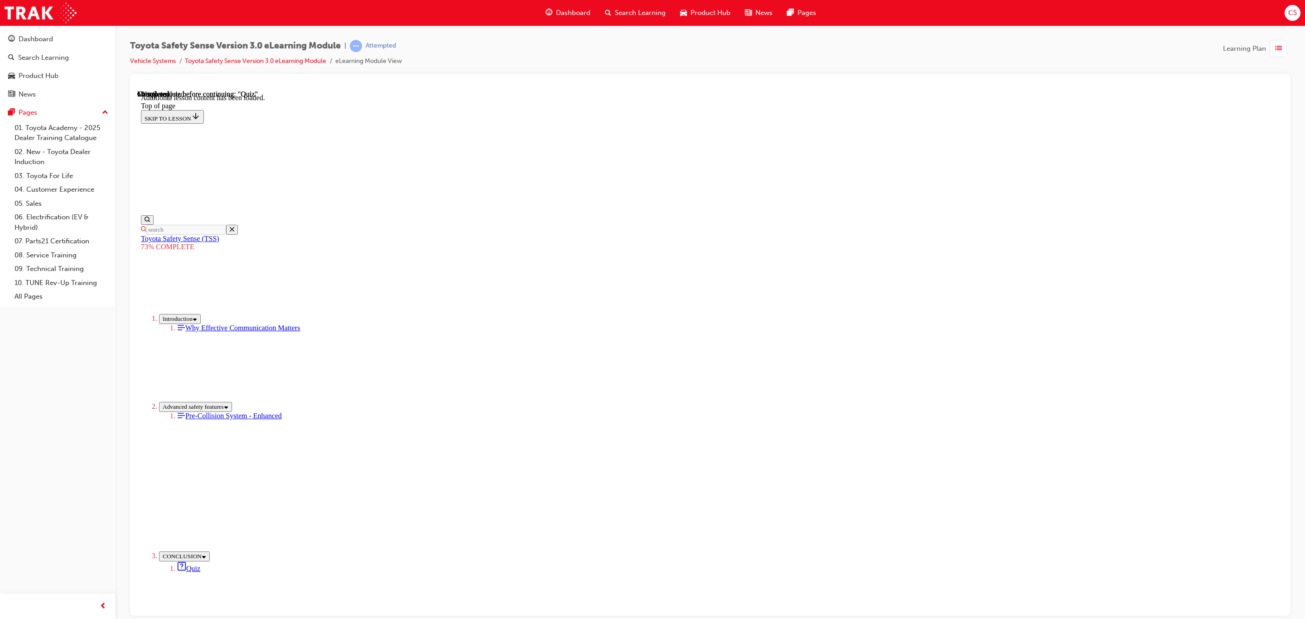
scroll to position [556, 0]
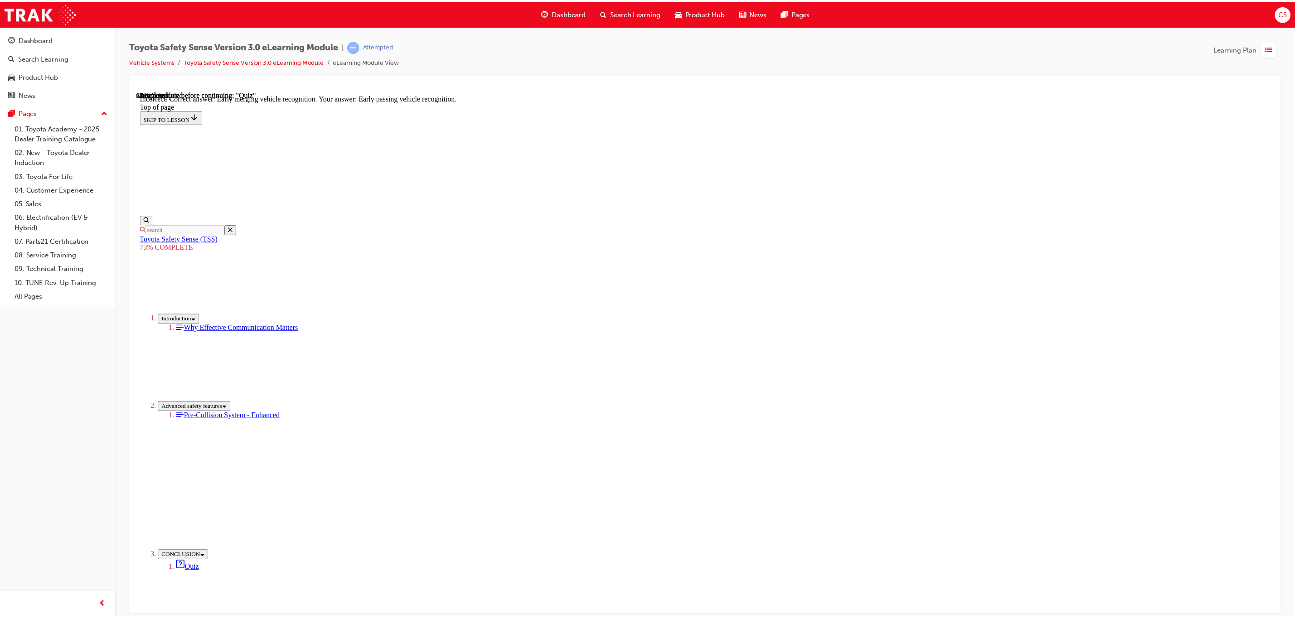
scroll to position [0, 0]
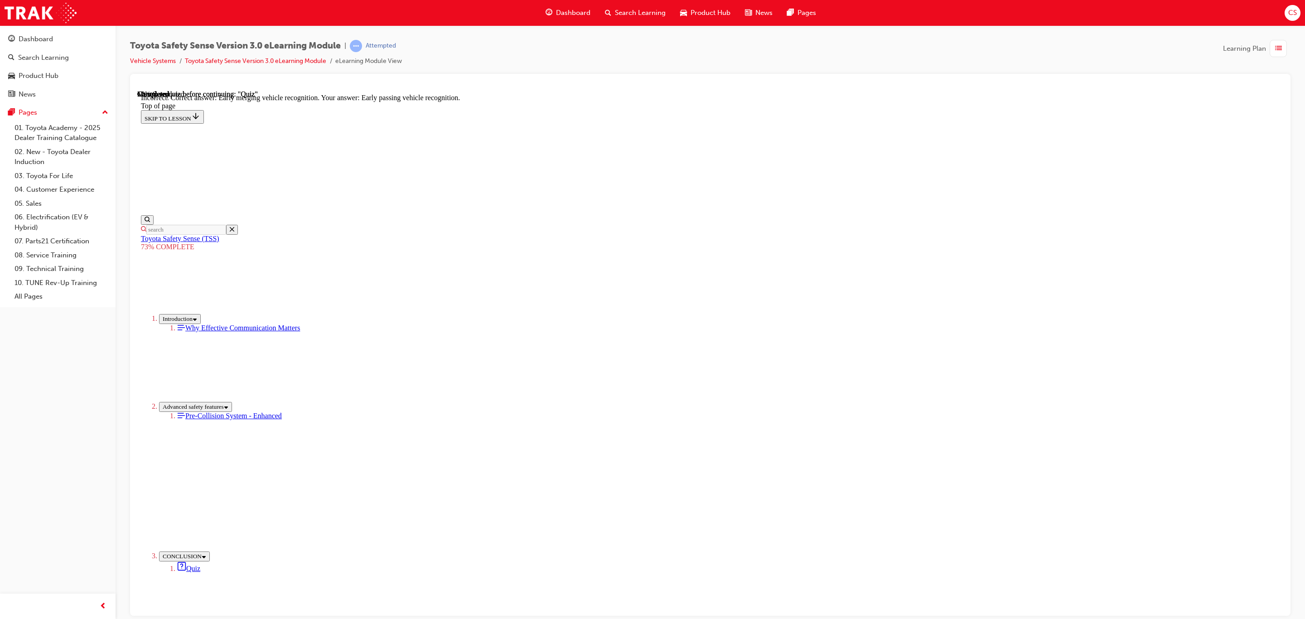
click at [580, 16] on span "Dashboard" at bounding box center [573, 13] width 34 height 10
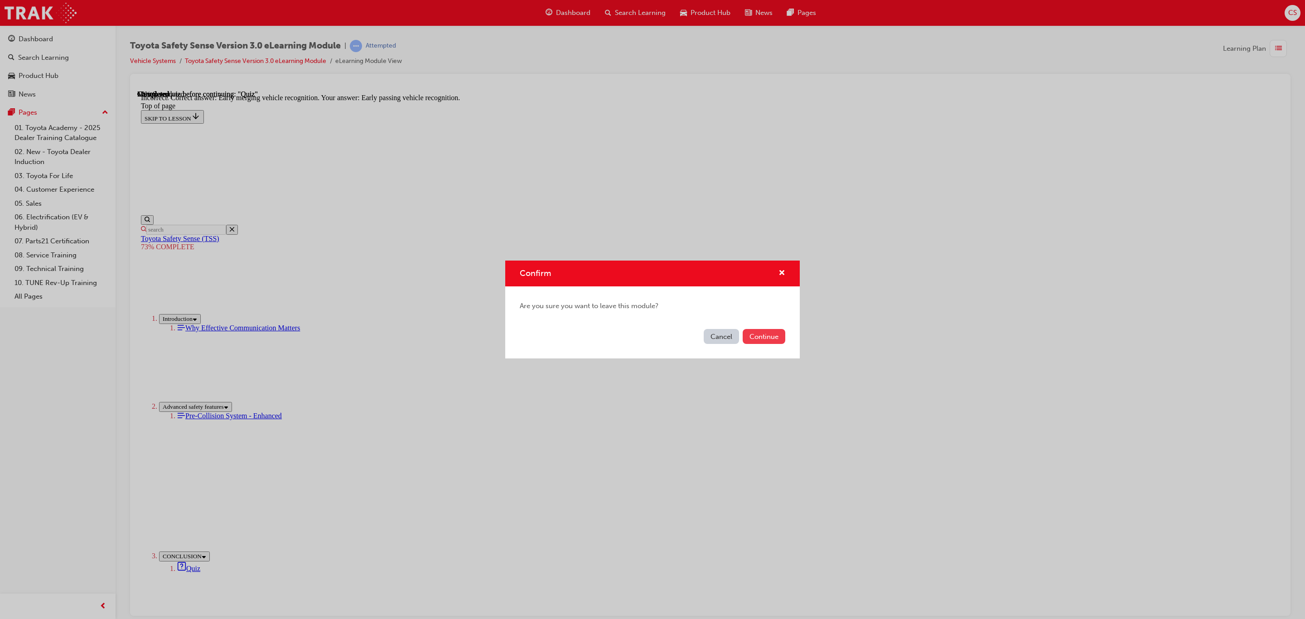
click at [743, 333] on button "Continue" at bounding box center [764, 336] width 43 height 15
